Goal: Transaction & Acquisition: Obtain resource

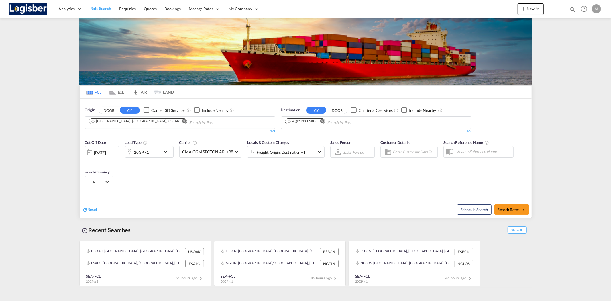
click at [182, 122] on md-icon "Remove" at bounding box center [184, 121] width 4 height 4
click at [126, 120] on body "Analytics Reports Dashboard Rate Search Enquiries Quotes Bookings" at bounding box center [305, 150] width 611 height 301
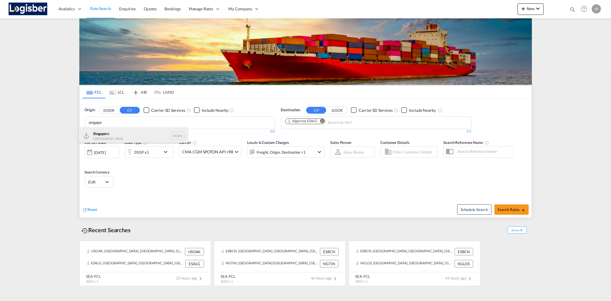
type input "singapo"
click at [118, 133] on div "Singapo re Singapore SGSIN" at bounding box center [133, 135] width 109 height 17
click at [323, 121] on md-icon "Remove" at bounding box center [322, 121] width 4 height 4
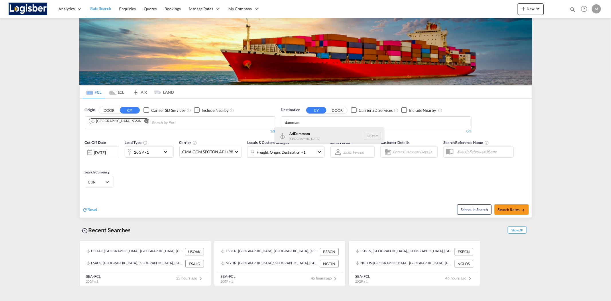
type input "dammam"
click at [307, 140] on div "Ad Dammam [GEOGRAPHIC_DATA] [GEOGRAPHIC_DATA]" at bounding box center [329, 135] width 109 height 17
click at [164, 151] on md-icon "icon-chevron-down" at bounding box center [167, 151] width 10 height 7
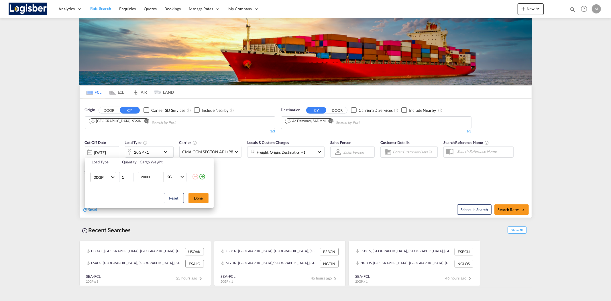
click at [113, 175] on span "Choose: \a20GP" at bounding box center [112, 176] width 3 height 3
click at [101, 203] on div "40HC" at bounding box center [98, 205] width 11 height 6
click at [199, 198] on button "Done" at bounding box center [199, 198] width 20 height 10
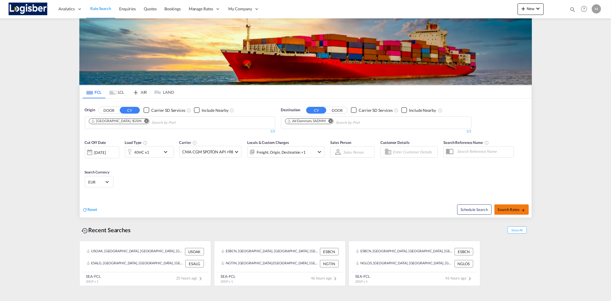
click at [514, 210] on span "Search Rates" at bounding box center [512, 209] width 28 height 5
type input "SGSIN to SADMM / [DATE]"
